Goal: Information Seeking & Learning: Learn about a topic

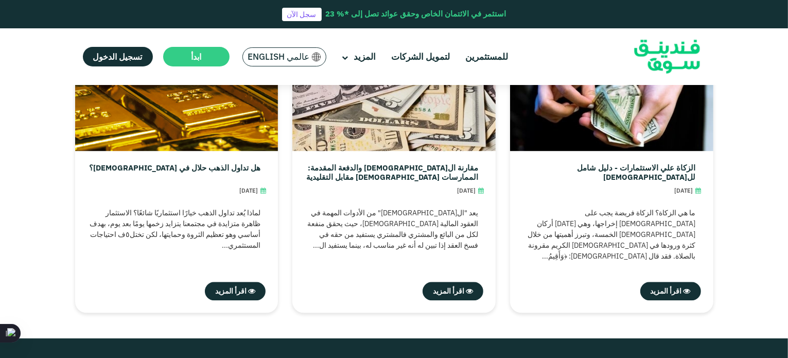
scroll to position [2245, 0]
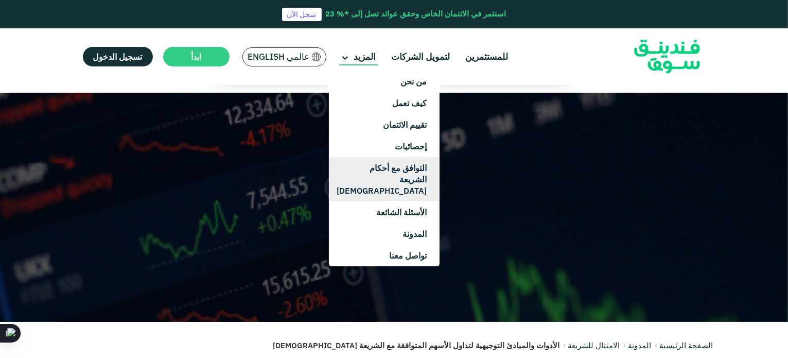
click at [405, 179] on link "التوافق مع أحكام الشريعة [DEMOGRAPHIC_DATA]" at bounding box center [384, 179] width 111 height 44
